Goal: Find specific page/section: Find specific page/section

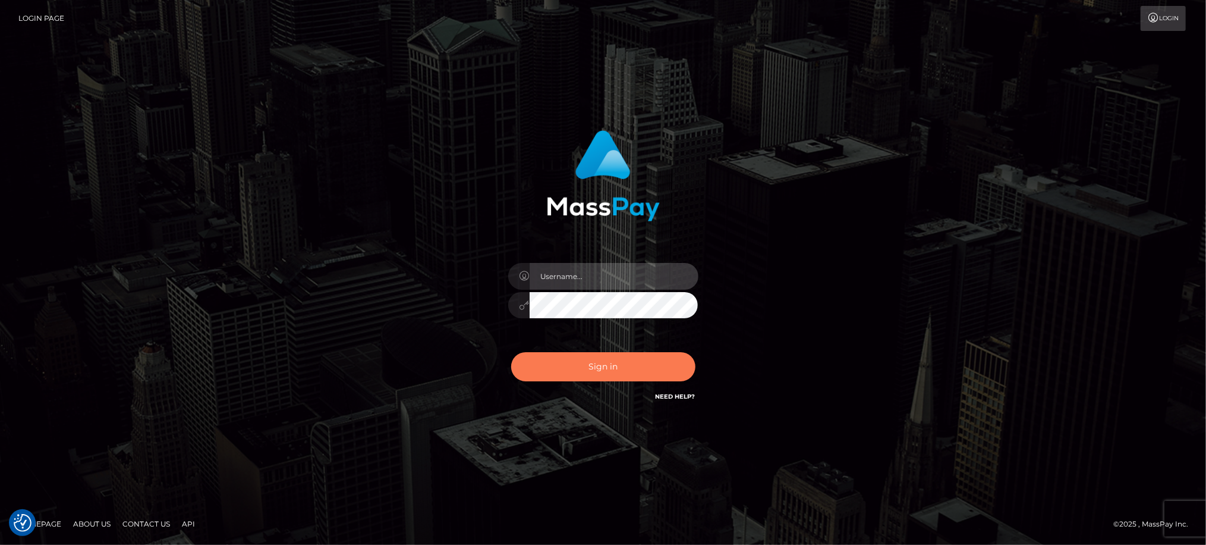
type input "Jiecel"
click at [610, 367] on button "Sign in" at bounding box center [603, 366] width 184 height 29
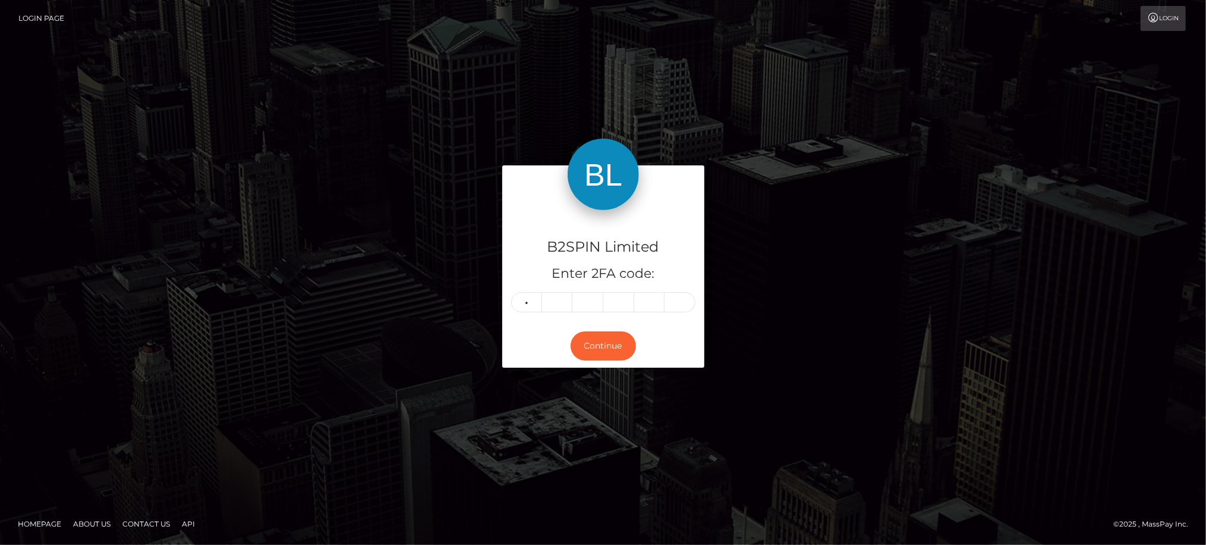
type input "7"
type input "5"
type input "3"
type input "6"
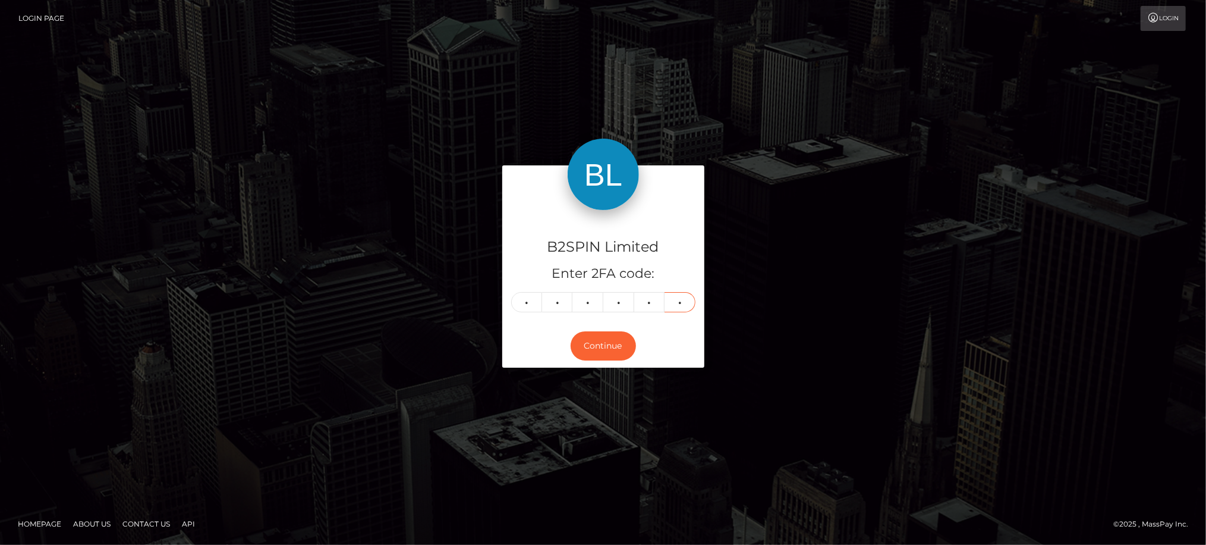
type input "7"
click at [1198, 215] on div "B2SPIN Limited Enter 2FA code: 7 5 3 6 6 7 753667 Continue" at bounding box center [603, 272] width 1206 height 392
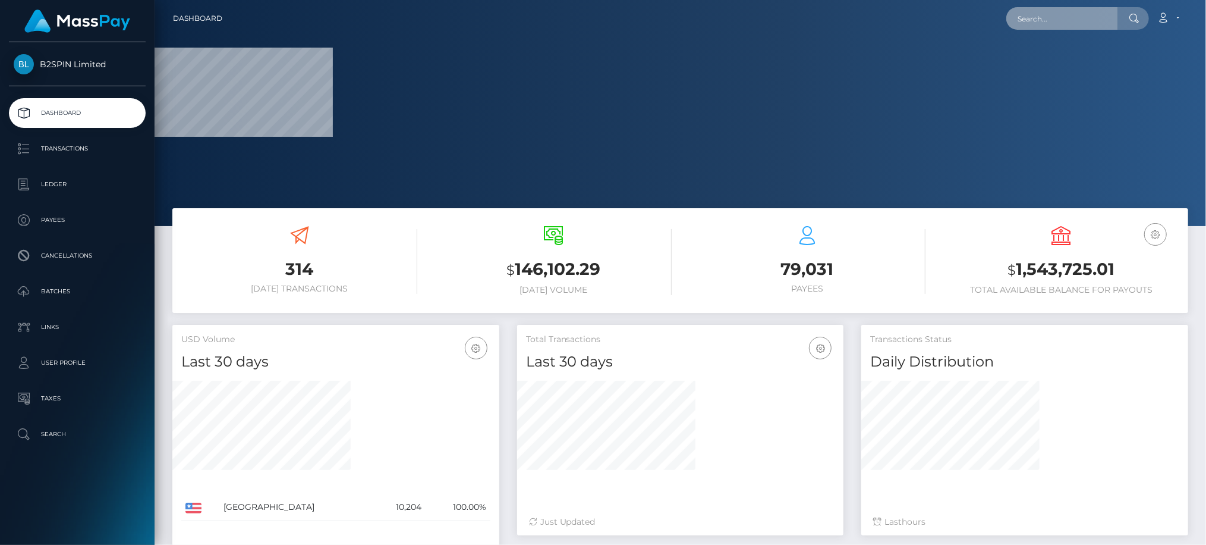
click at [1085, 21] on input "text" at bounding box center [1062, 18] width 112 height 23
paste input "3418013"
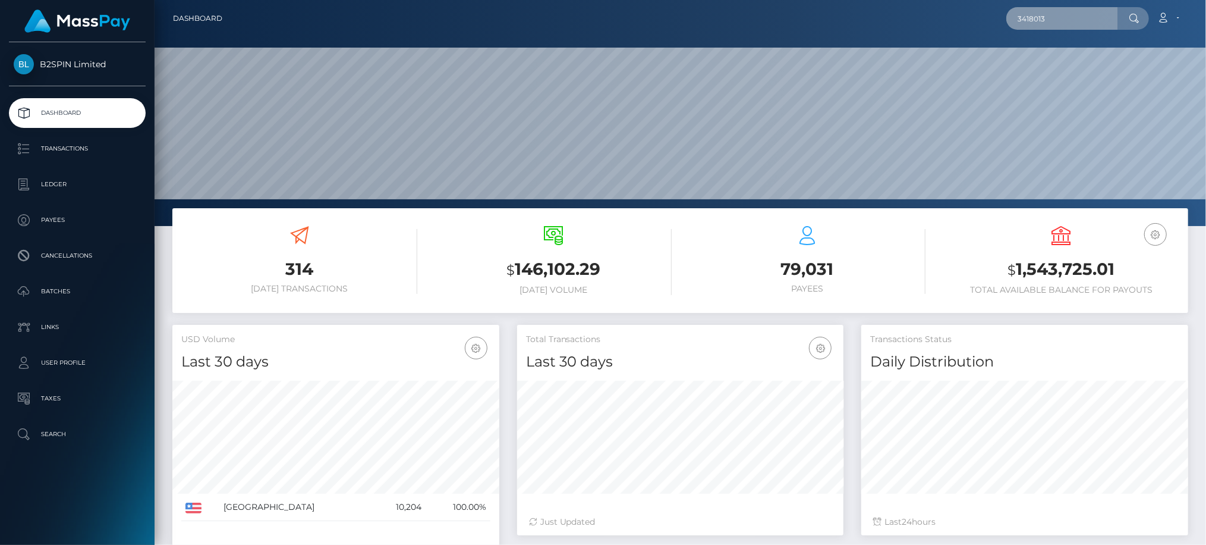
scroll to position [210, 327]
click at [1064, 20] on input "3418013" at bounding box center [1062, 18] width 112 height 23
paste input "89247971-7661-49d1-8644-480d54387925"
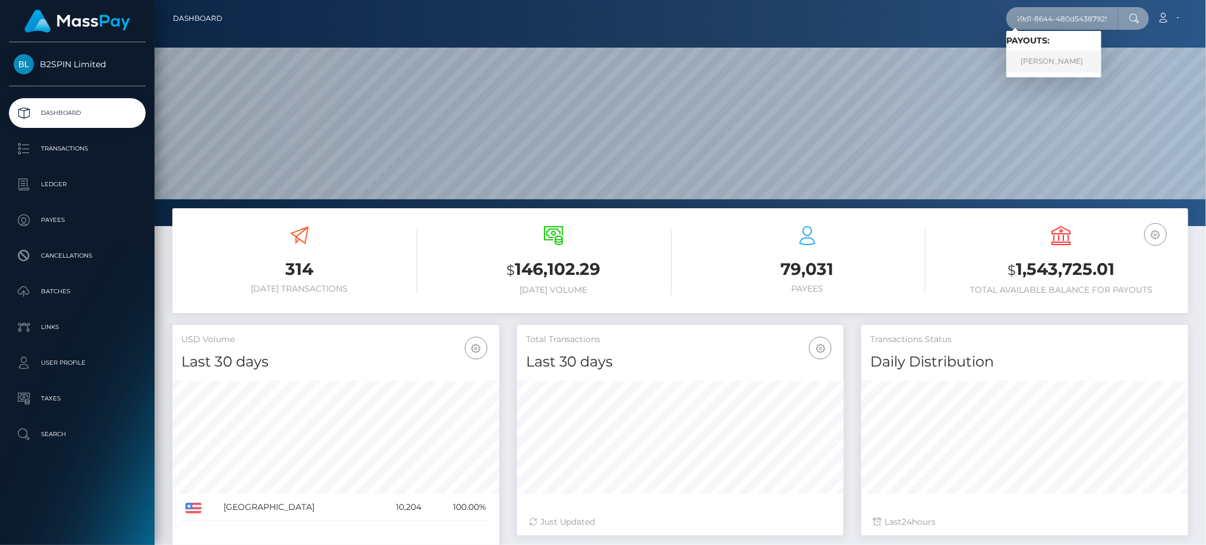
type input "89247971-7661-49d1-8644-480d54387925"
click at [1058, 67] on link "BRANDON GARRY THORNBURG" at bounding box center [1053, 62] width 95 height 22
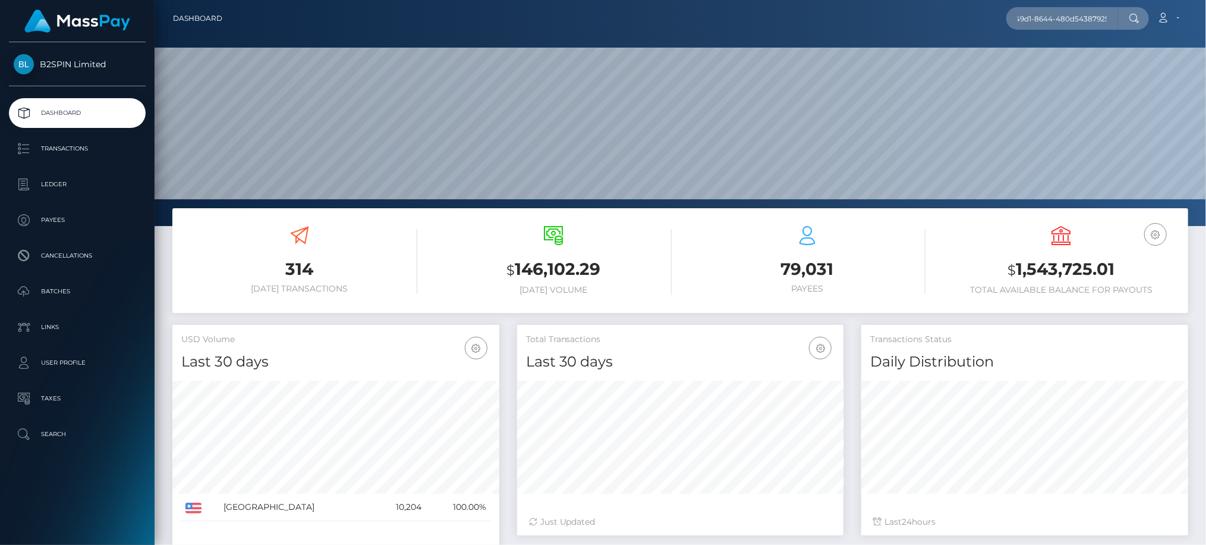
scroll to position [0, 0]
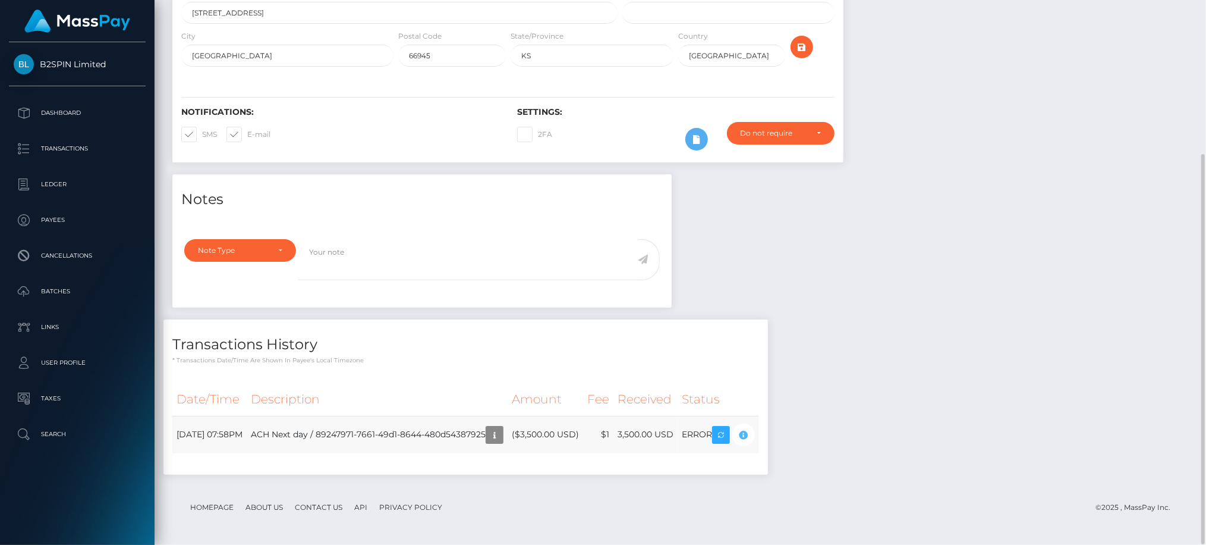
scroll to position [143, 327]
